Goal: Information Seeking & Learning: Stay updated

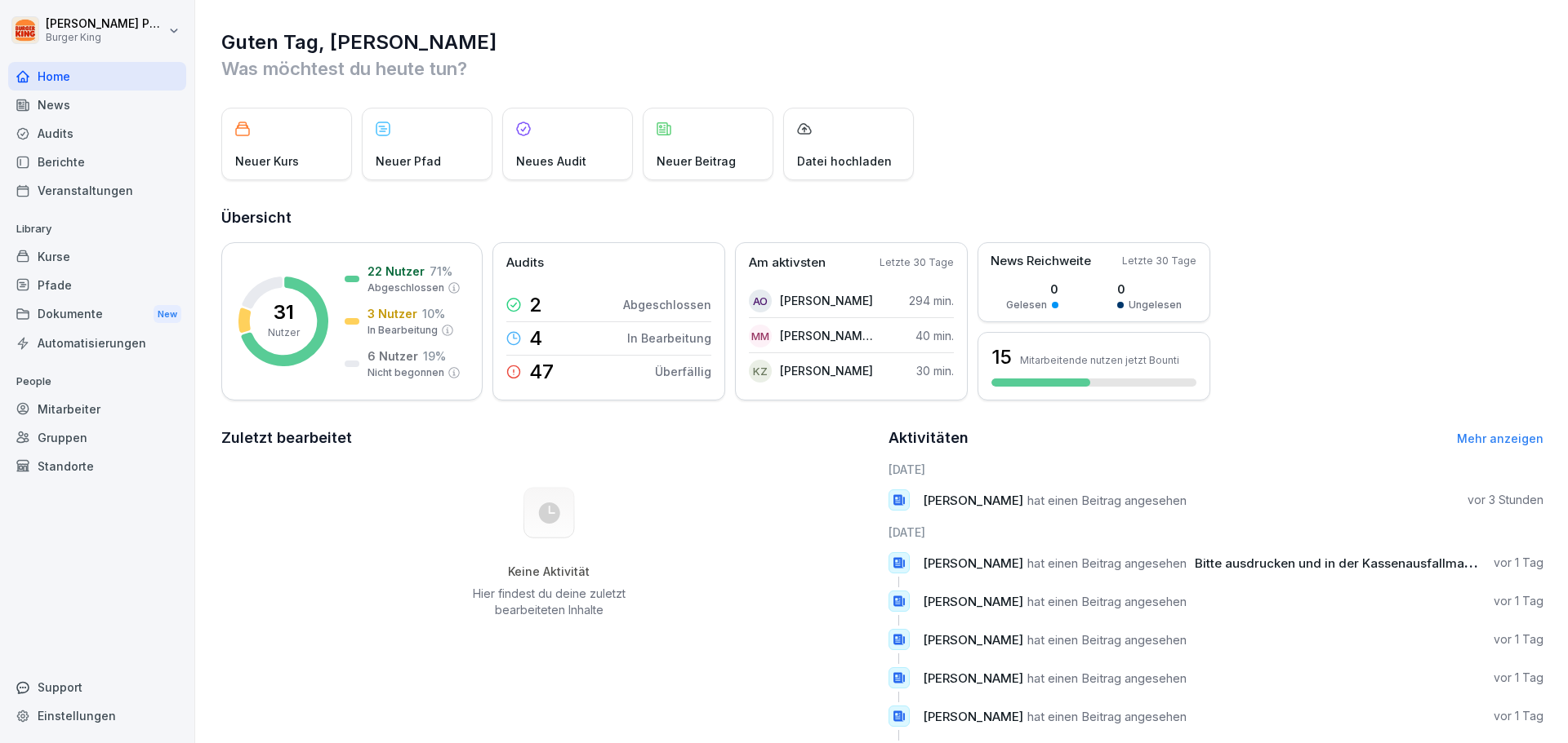
click at [69, 139] on div "Audits" at bounding box center [97, 133] width 178 height 29
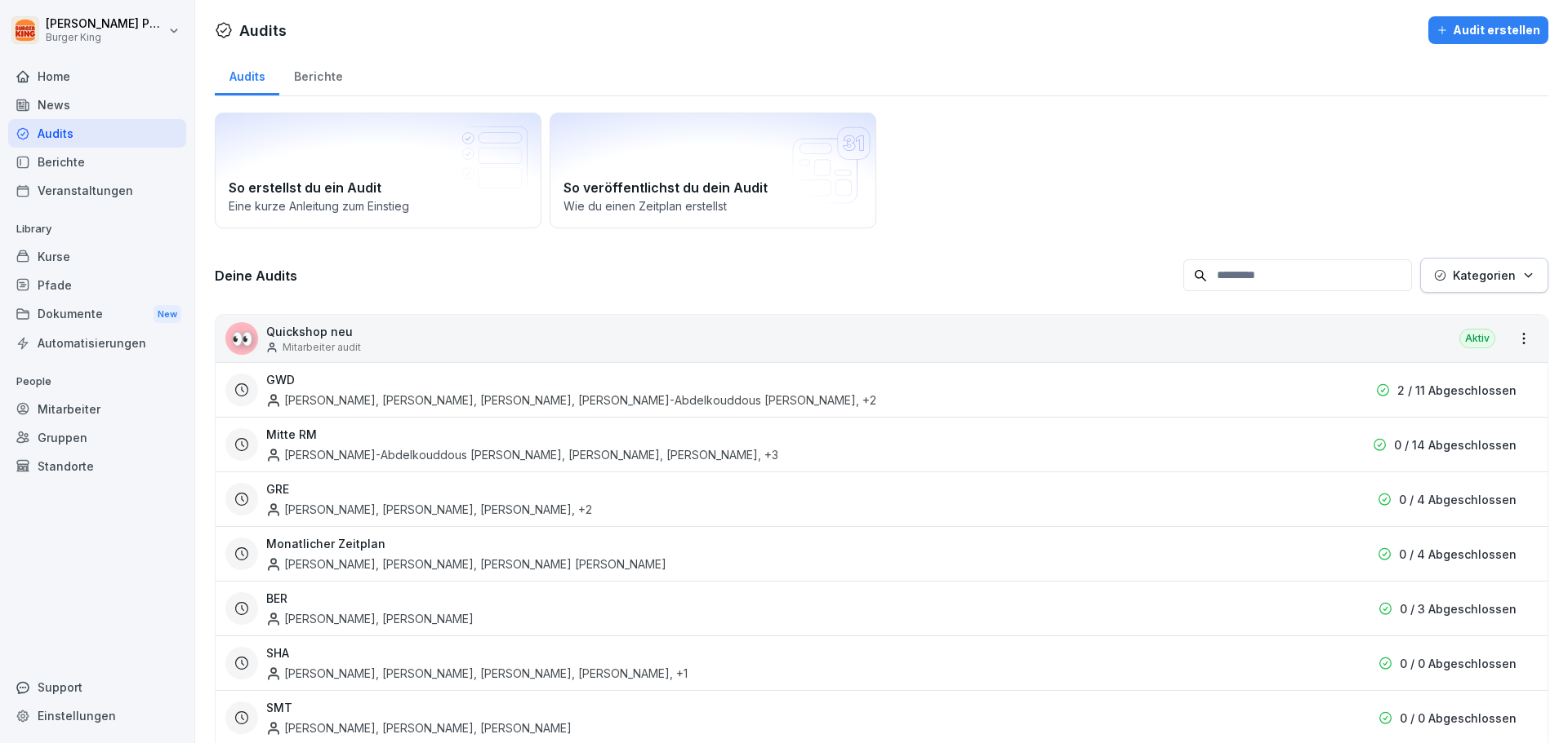
click at [69, 110] on div "News" at bounding box center [97, 105] width 178 height 29
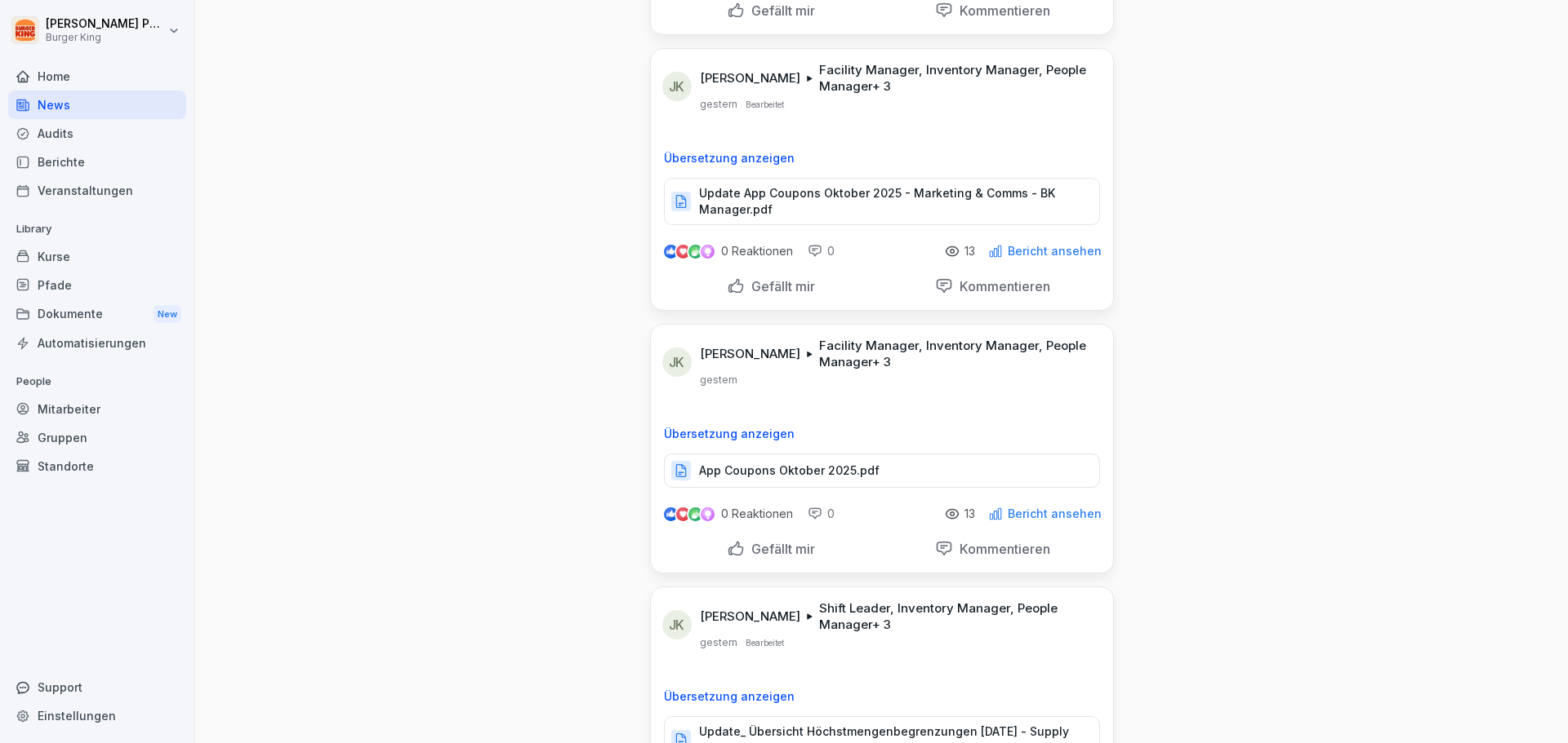
scroll to position [952, 0]
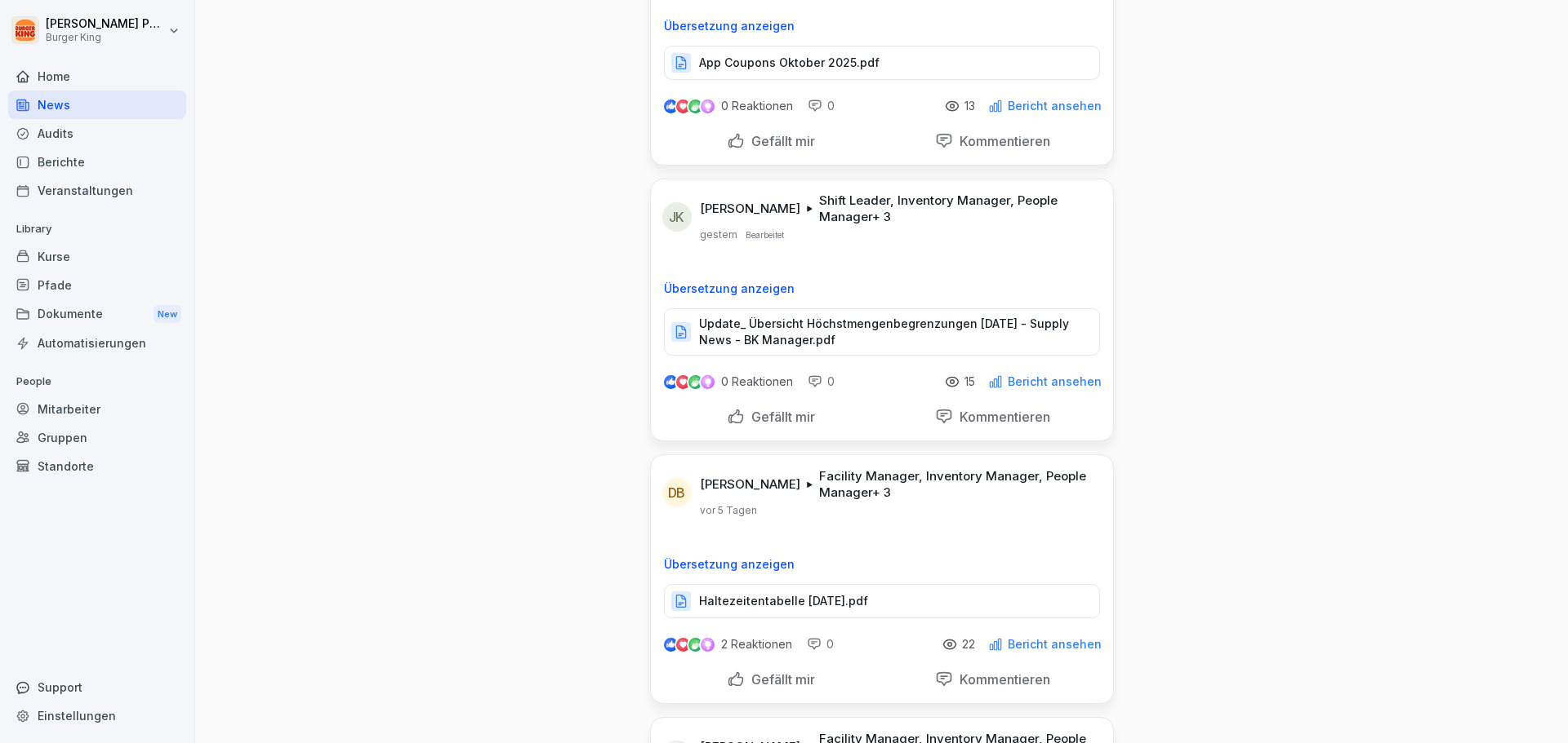
click at [779, 336] on p "Update_ Übersicht Höchstmengenbegrenzungen [DATE] - Supply News - BK Manager.pdf" at bounding box center [890, 331] width 384 height 33
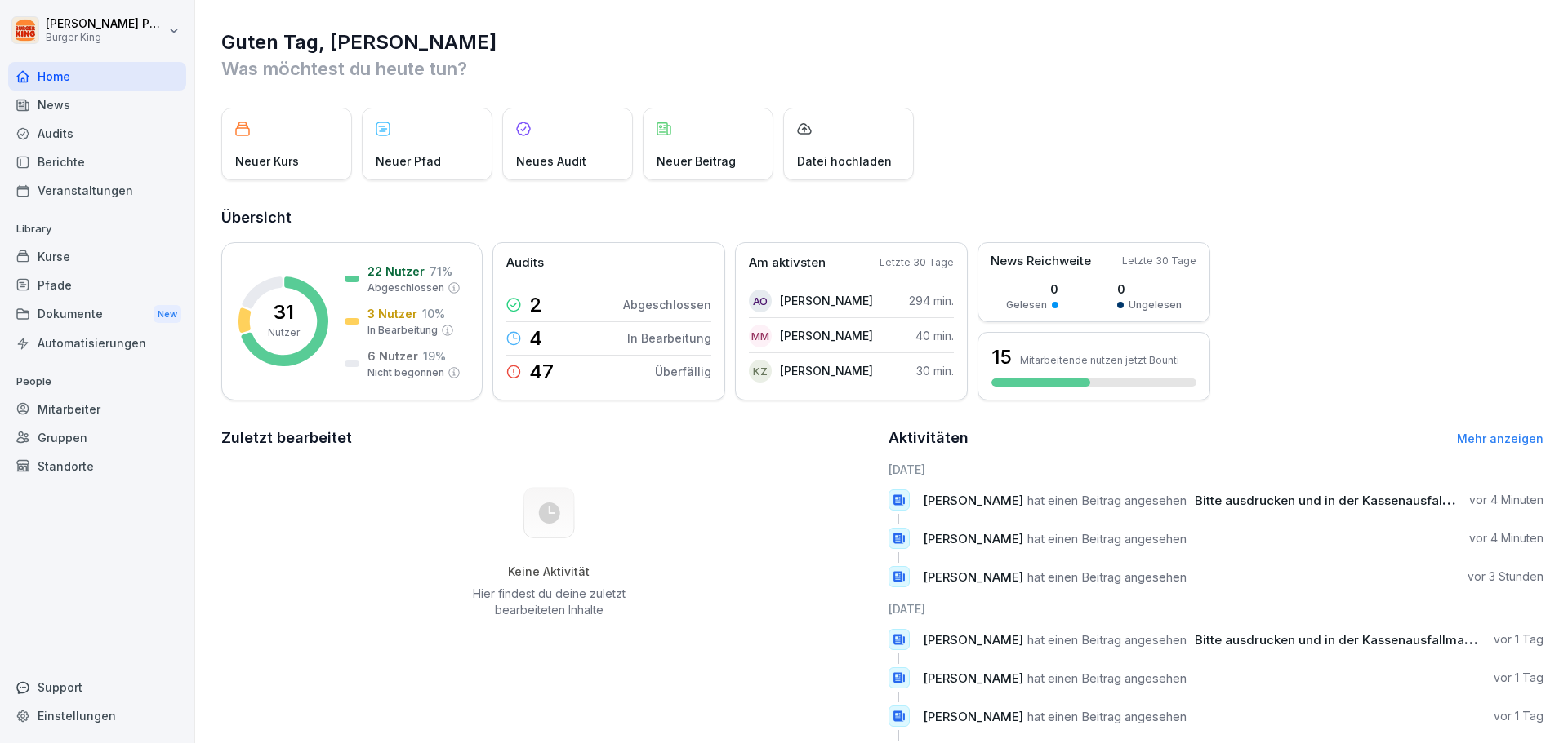
click at [117, 109] on div "News" at bounding box center [97, 105] width 178 height 29
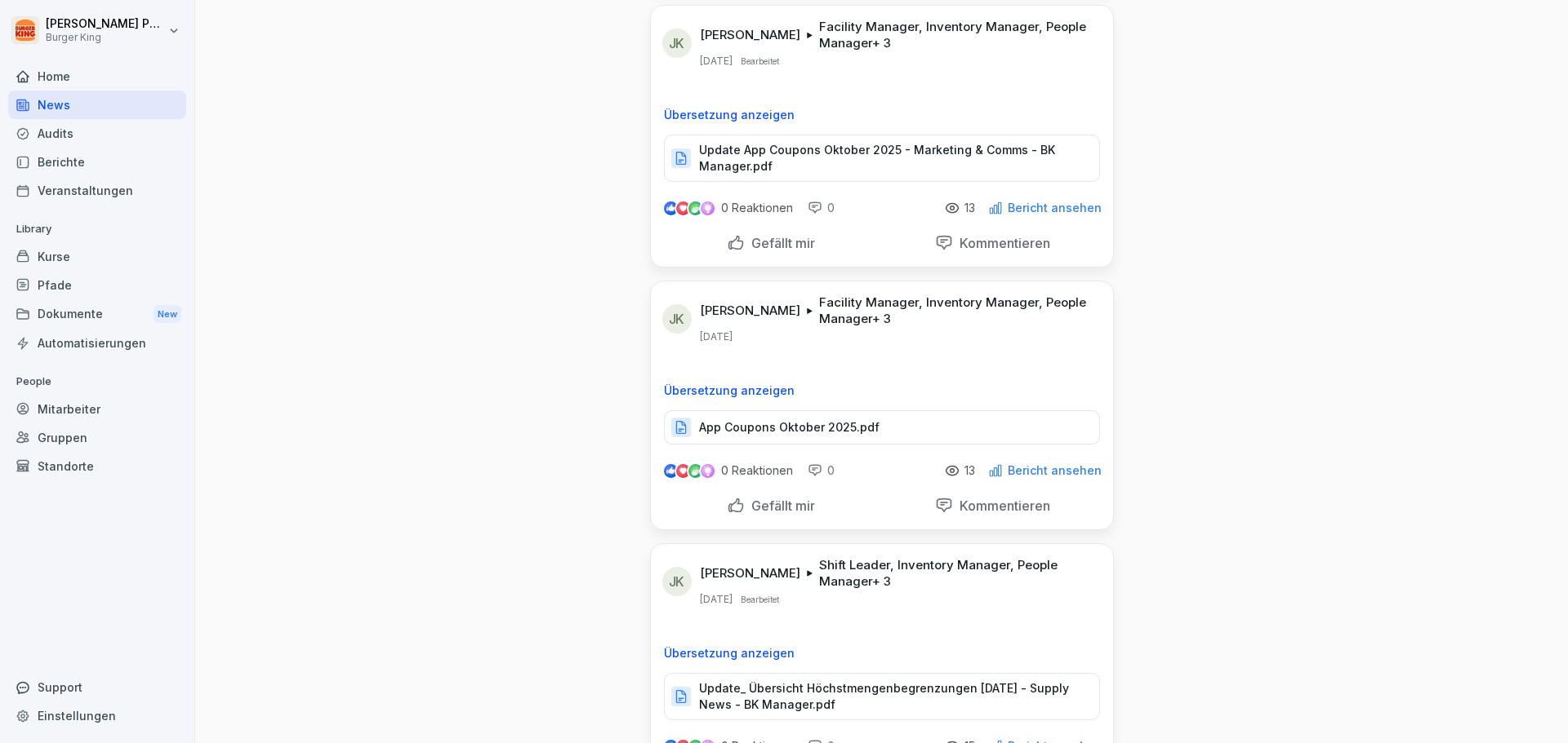
scroll to position [680, 0]
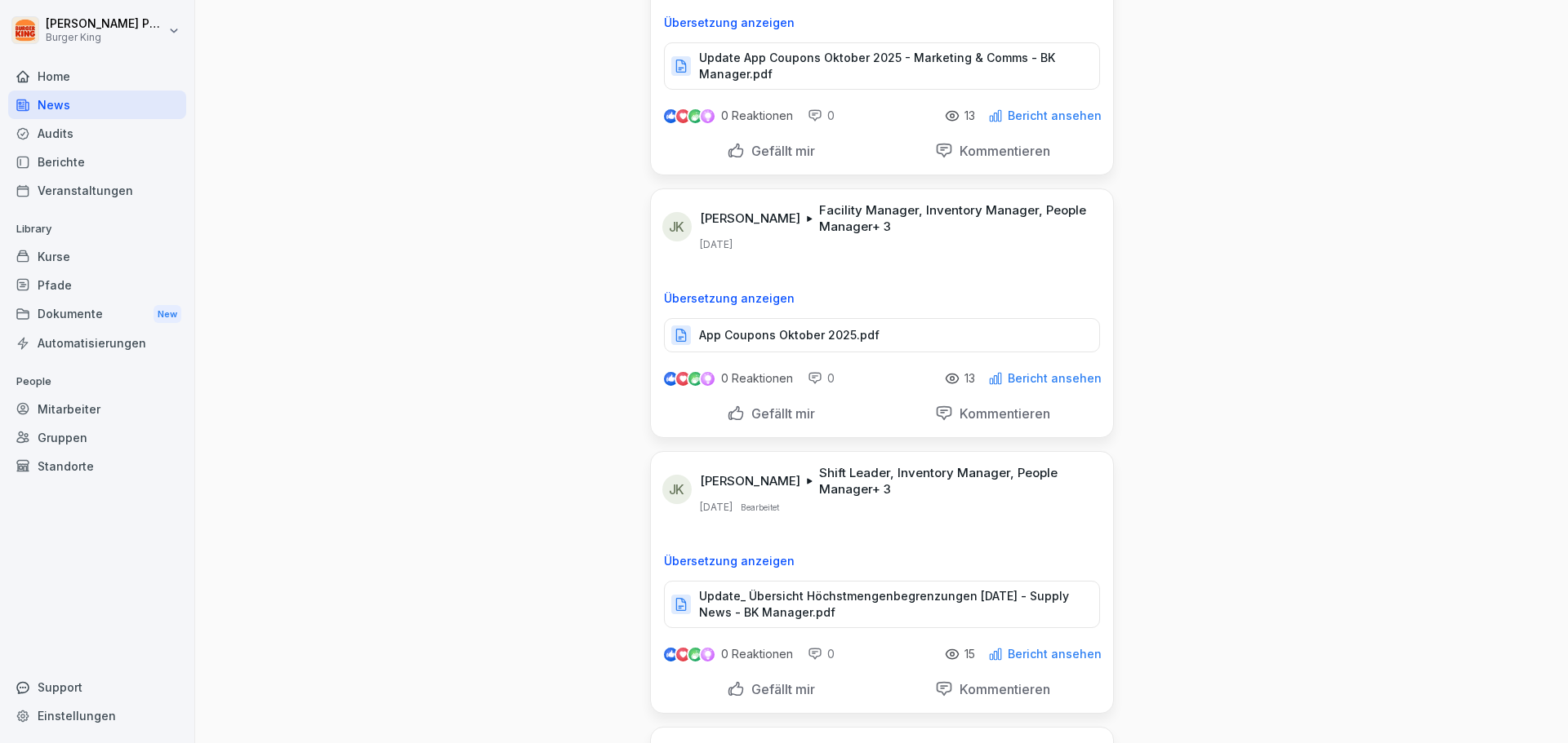
click at [805, 612] on p "Update_ Übersicht Höchstmengenbegrenzungen [DATE] - Supply News - BK Manager.pdf" at bounding box center [890, 605] width 384 height 33
